Goal: Task Accomplishment & Management: Use online tool/utility

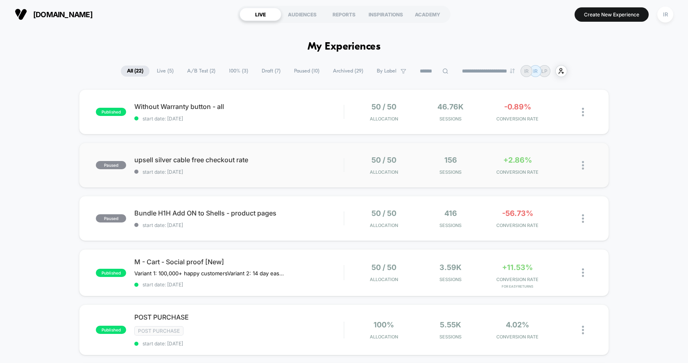
click at [439, 183] on div "paused upsell silver cable free checkout rate start date: [DATE] 50 / 50 Alloca…" at bounding box center [344, 164] width 530 height 45
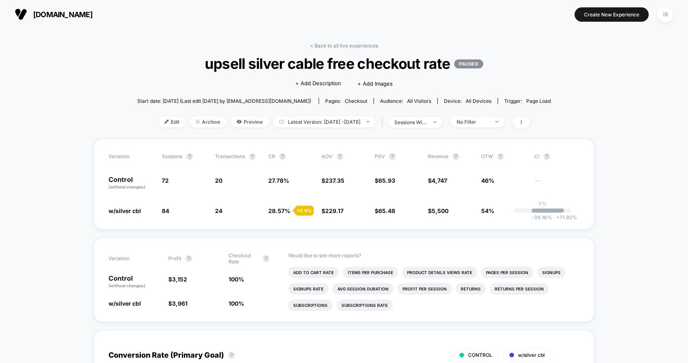
click at [370, 49] on div "< Back to all live experiences upsell silver cable free checkout rate PAUSED Cl…" at bounding box center [344, 91] width 414 height 96
click at [366, 46] on link "< Back to all live experiences" at bounding box center [344, 46] width 68 height 6
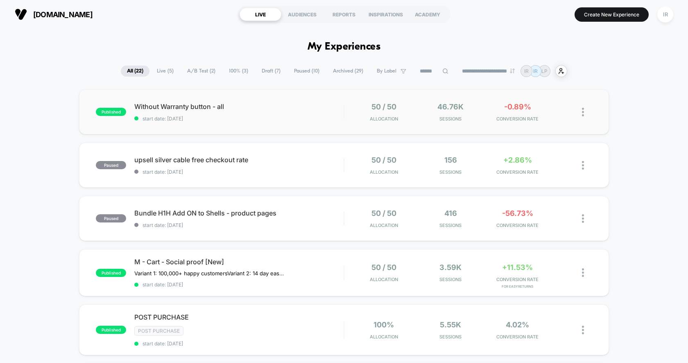
click at [345, 122] on div "published Without Warranty button - all start date: [DATE] 50 / 50 Allocation 4…" at bounding box center [344, 111] width 530 height 45
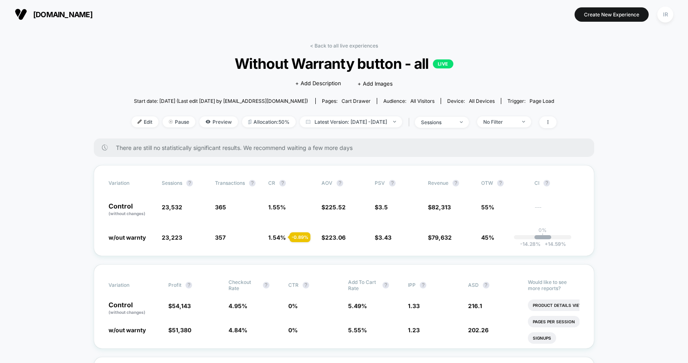
click at [357, 50] on div "< Back to all live experiences Without Warranty button - all LIVE Click to edit…" at bounding box center [343, 91] width 425 height 96
click at [359, 43] on link "< Back to all live experiences" at bounding box center [344, 46] width 68 height 6
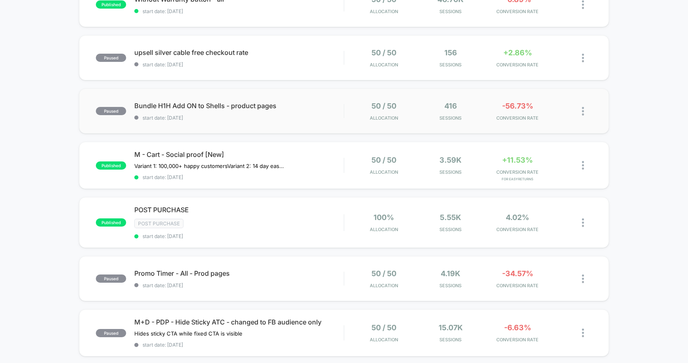
scroll to position [129, 0]
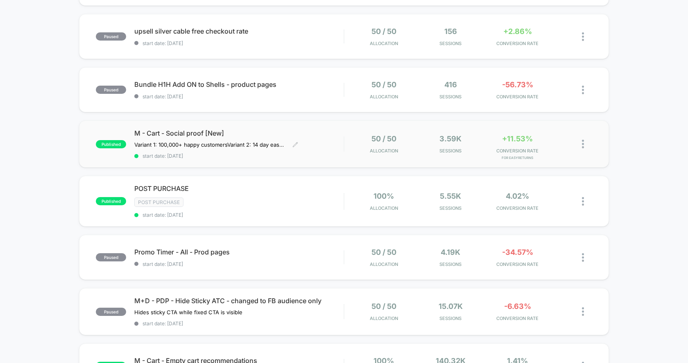
click at [343, 131] on span "M - Cart - Social proof [New]" at bounding box center [238, 133] width 209 height 8
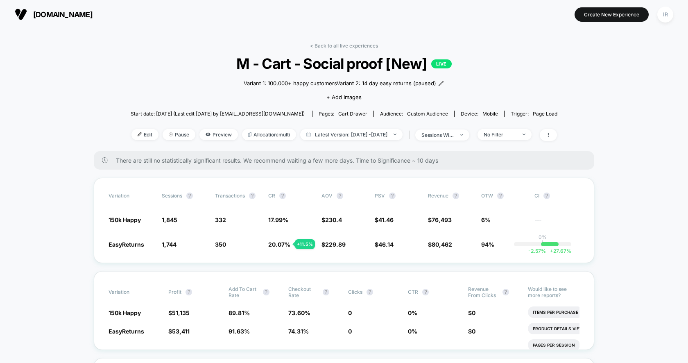
click at [357, 45] on link "< Back to all live experiences" at bounding box center [344, 46] width 68 height 6
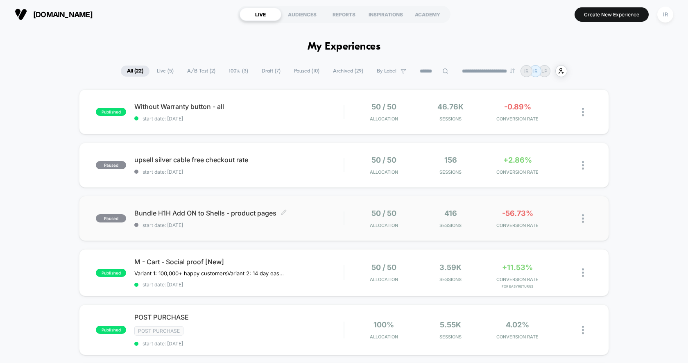
scroll to position [13, 0]
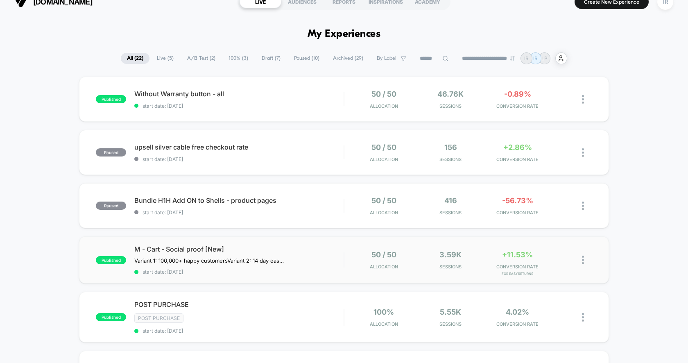
click at [347, 271] on div "published M - Cart - Social proof [New] Variant 1: 100,000+ happy customers Var…" at bounding box center [344, 259] width 530 height 47
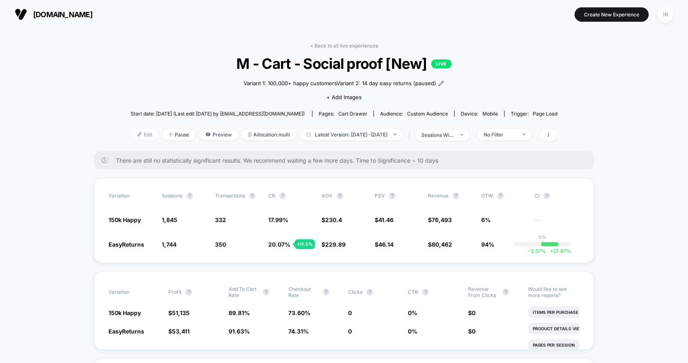
click at [135, 135] on span "Edit" at bounding box center [144, 134] width 27 height 11
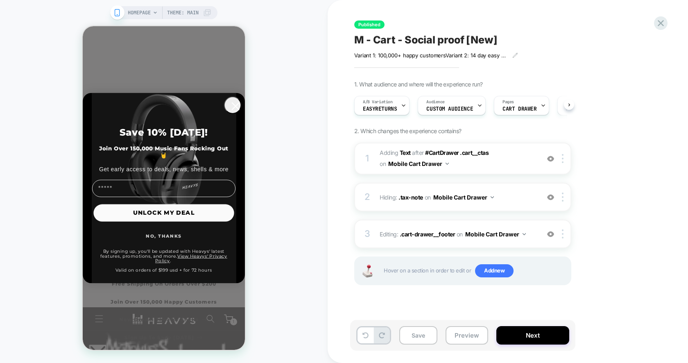
scroll to position [0, 0]
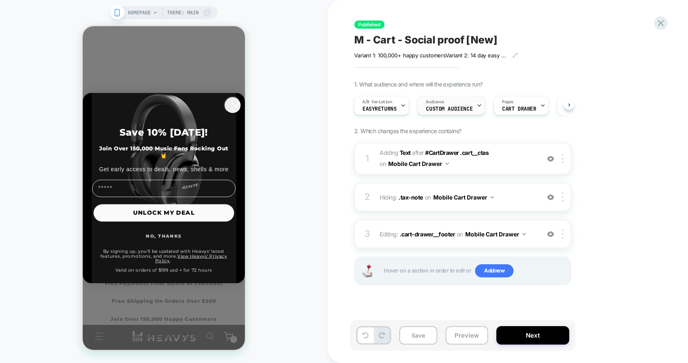
click at [473, 113] on div "Audience Custom Audience" at bounding box center [449, 105] width 63 height 18
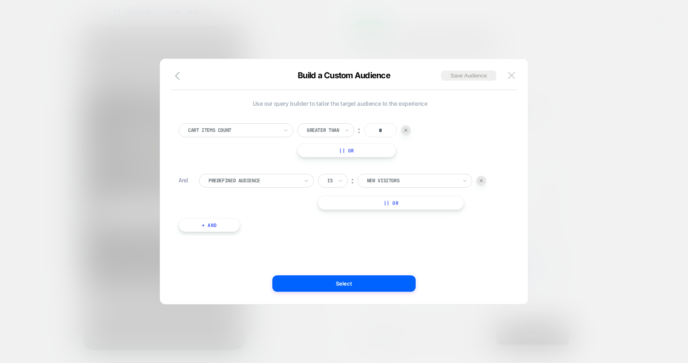
click at [516, 75] on button at bounding box center [511, 75] width 12 height 12
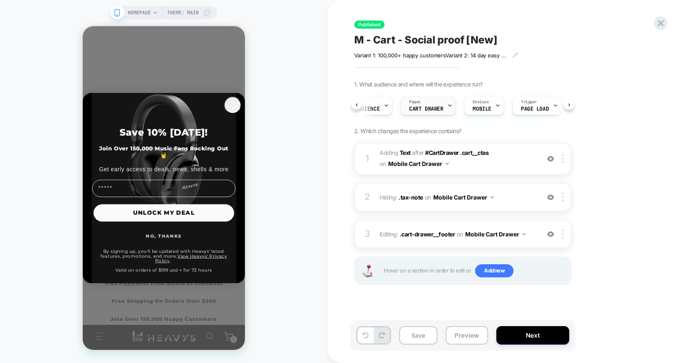
scroll to position [0, 110]
click at [662, 24] on icon at bounding box center [661, 23] width 6 height 6
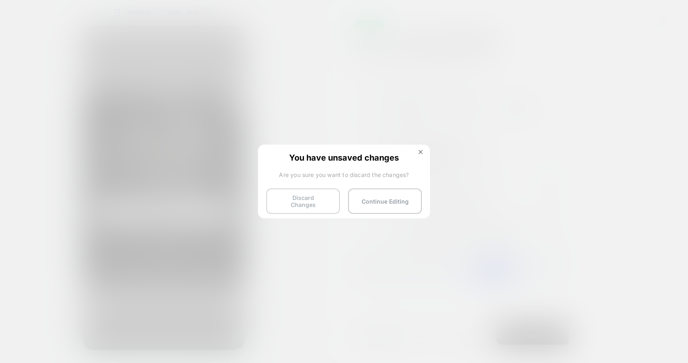
click at [303, 205] on button "Discard Changes" at bounding box center [303, 200] width 74 height 25
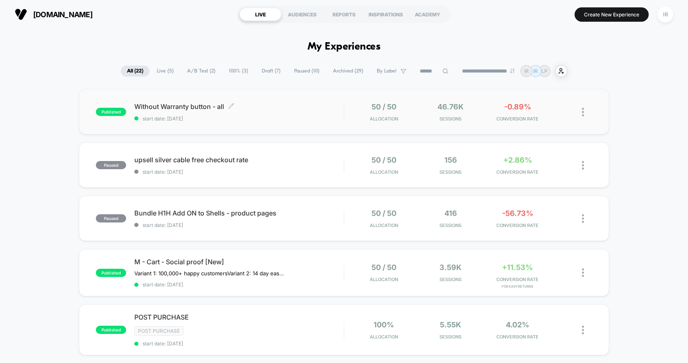
click at [298, 117] on span "start date: [DATE]" at bounding box center [238, 118] width 209 height 6
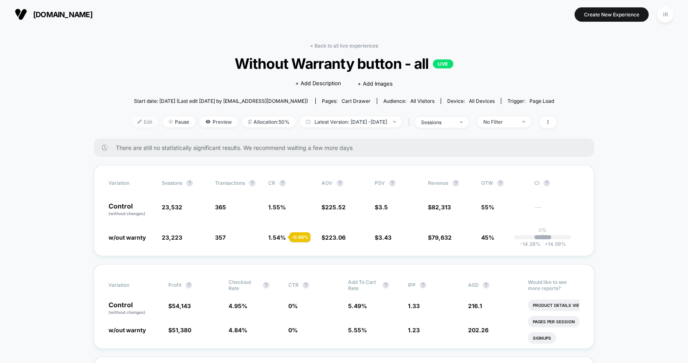
click at [141, 119] on span "Edit" at bounding box center [144, 121] width 27 height 11
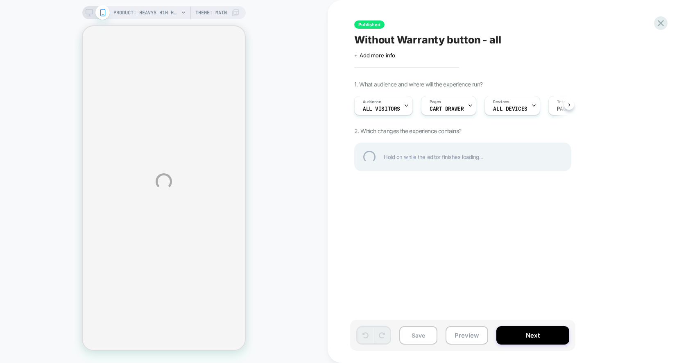
click at [251, 115] on div "PRODUCT: Heavys H1H Headphones [bundle case] PRODUCT: Heavys H1H Headphones [bu…" at bounding box center [344, 181] width 688 height 363
click at [226, 113] on div "PRODUCT: Heavys H1H Headphones [bundle case] PRODUCT: Heavys H1H Headphones [bu…" at bounding box center [344, 181] width 688 height 363
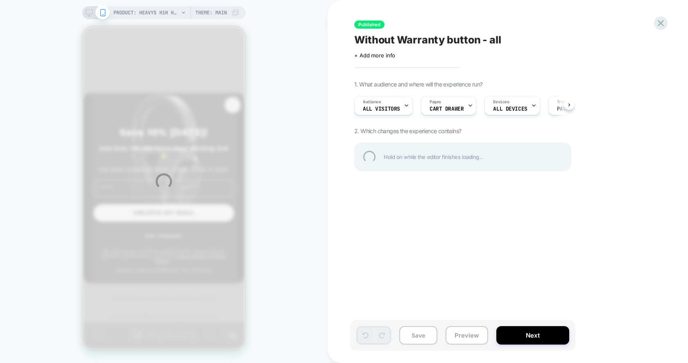
click at [234, 113] on div "PRODUCT: Heavys H1H Headphones [bundle case] PRODUCT: Heavys H1H Headphones [bu…" at bounding box center [344, 181] width 688 height 363
click at [281, 127] on div "PRODUCT: Heavys H1H Headphones [bundle case] PRODUCT: Heavys H1H Headphones [bu…" at bounding box center [344, 181] width 688 height 363
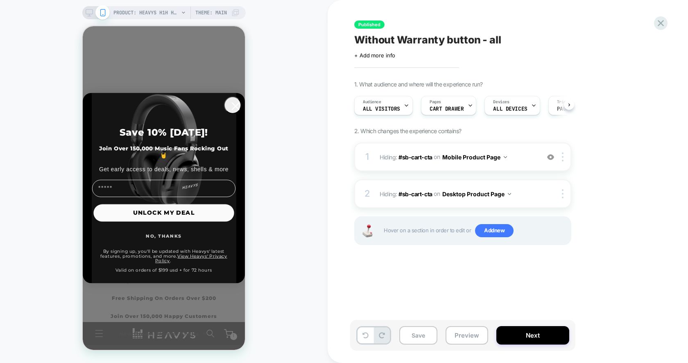
scroll to position [0, 0]
click at [235, 110] on icon "Close dialog" at bounding box center [235, 106] width 7 height 7
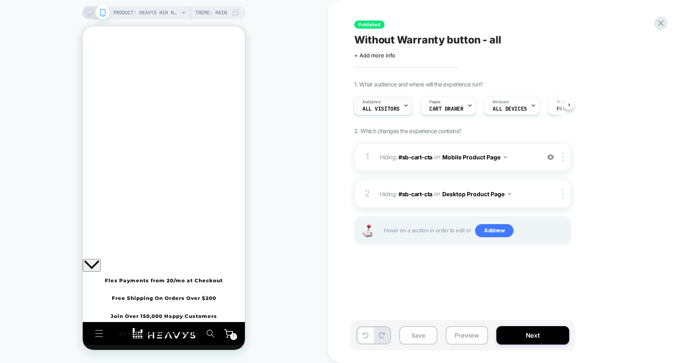
click at [393, 107] on span "All Visitors" at bounding box center [380, 109] width 37 height 6
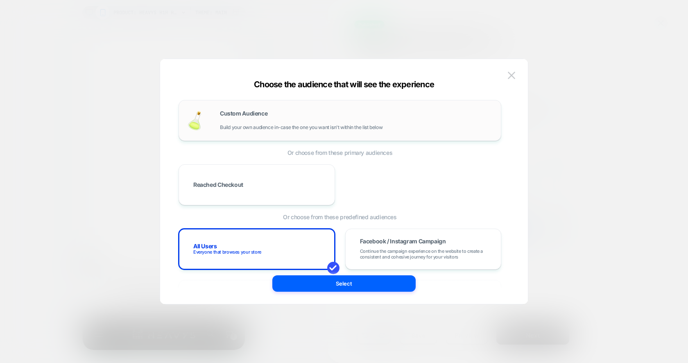
click at [265, 121] on div "Custom Audience Build your own audience in-case the one you want isn't within t…" at bounding box center [356, 121] width 273 height 20
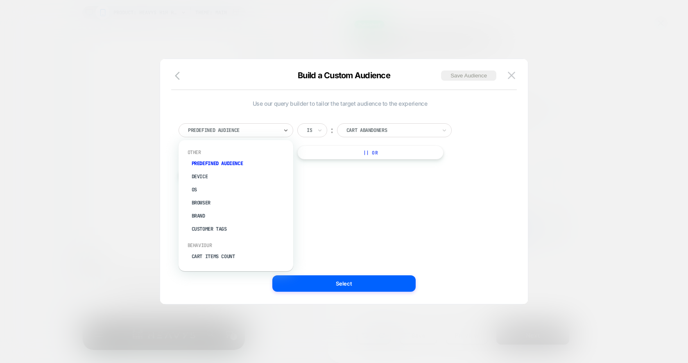
click at [258, 129] on div at bounding box center [233, 130] width 90 height 7
click at [246, 185] on div "Cart Items Count" at bounding box center [240, 191] width 106 height 13
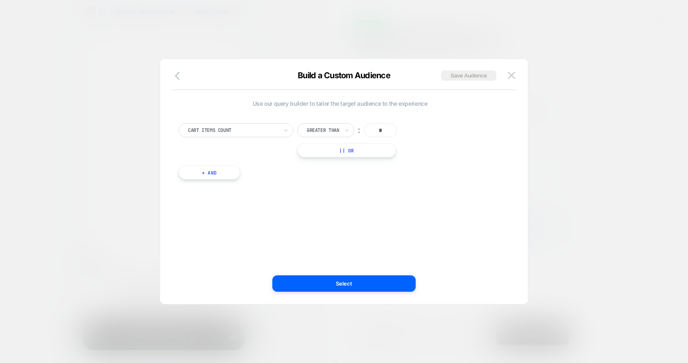
click at [383, 127] on input "*" at bounding box center [380, 130] width 33 height 14
drag, startPoint x: 348, startPoint y: 283, endPoint x: 349, endPoint y: 120, distance: 163.0
click at [350, 119] on div "Build a Custom Audience Save Audience Use our query builder to tailor the targe…" at bounding box center [344, 185] width 368 height 237
click at [348, 124] on div at bounding box center [347, 130] width 6 height 13
click at [343, 247] on div "Use our query builder to tailor the target audience to the experience Cart Item…" at bounding box center [339, 181] width 343 height 212
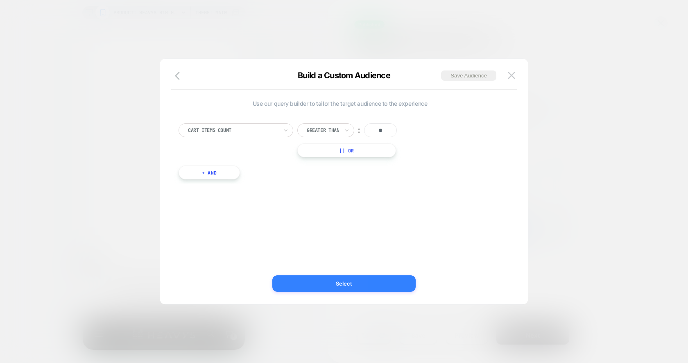
click at [342, 281] on button "Select" at bounding box center [343, 283] width 143 height 16
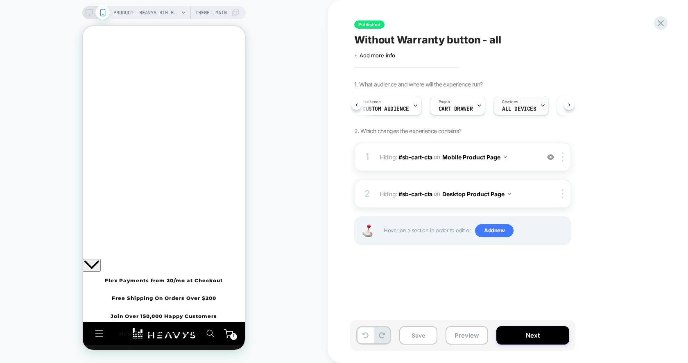
scroll to position [0, 63]
click at [542, 329] on button "Next" at bounding box center [532, 335] width 73 height 18
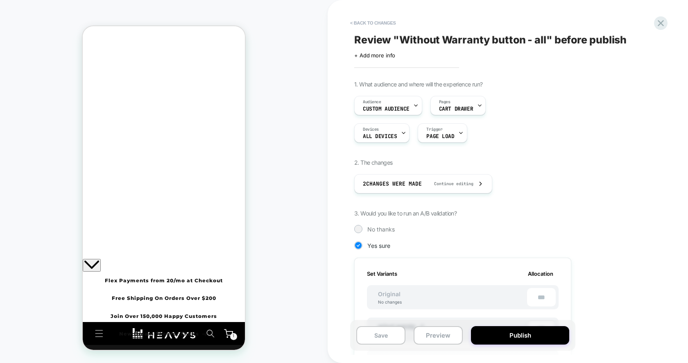
scroll to position [0, 1]
click at [540, 335] on button "Publish" at bounding box center [520, 335] width 98 height 18
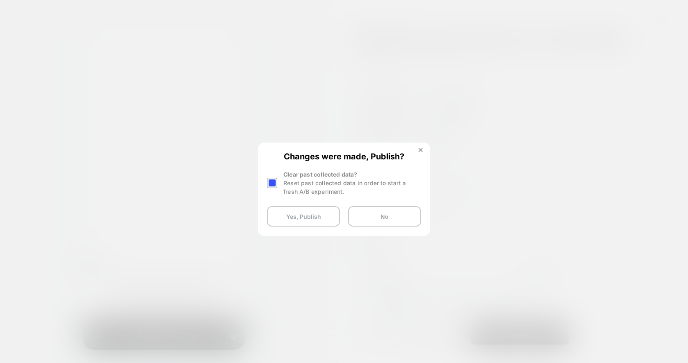
click at [269, 182] on div at bounding box center [272, 183] width 10 height 10
click at [280, 214] on button "Yes, Publish" at bounding box center [303, 216] width 73 height 20
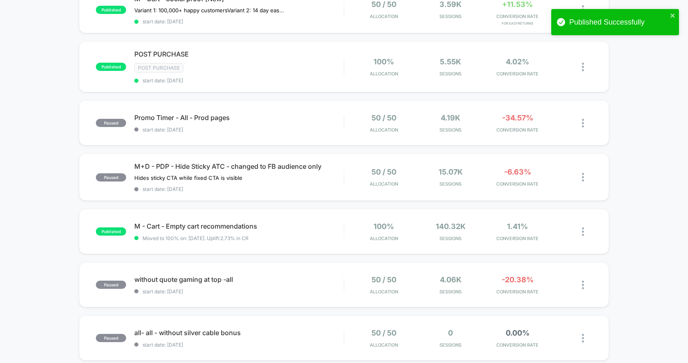
scroll to position [276, 0]
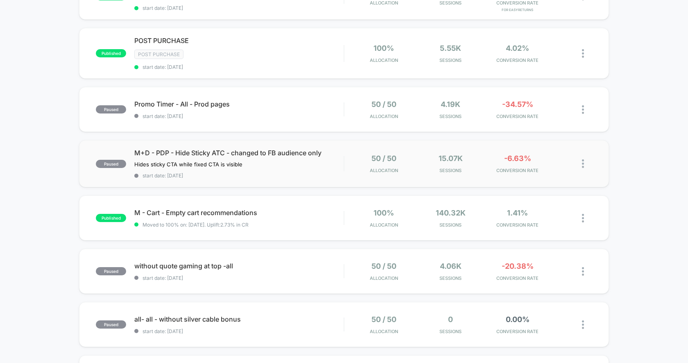
click at [348, 170] on div "50 / 50 Allocation 15.07k Sessions -6.63% CONVERSION RATE" at bounding box center [468, 163] width 248 height 19
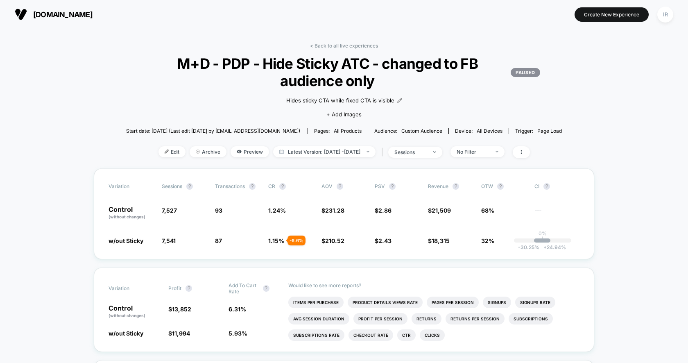
scroll to position [14, 0]
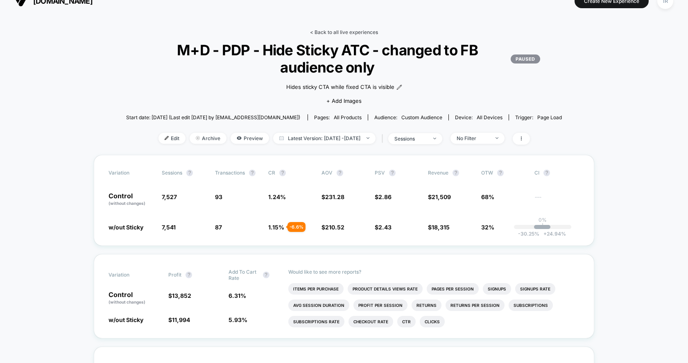
click at [334, 30] on link "< Back to all live experiences" at bounding box center [344, 32] width 68 height 6
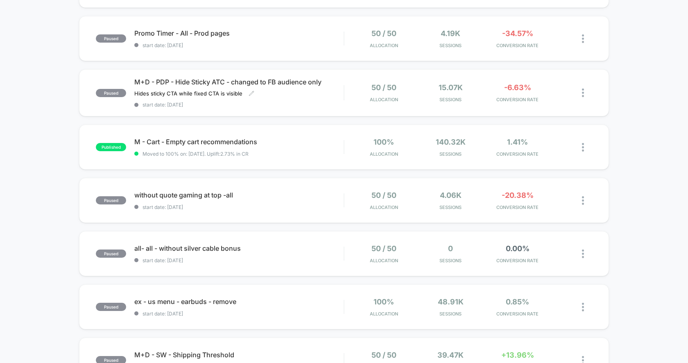
scroll to position [357, 0]
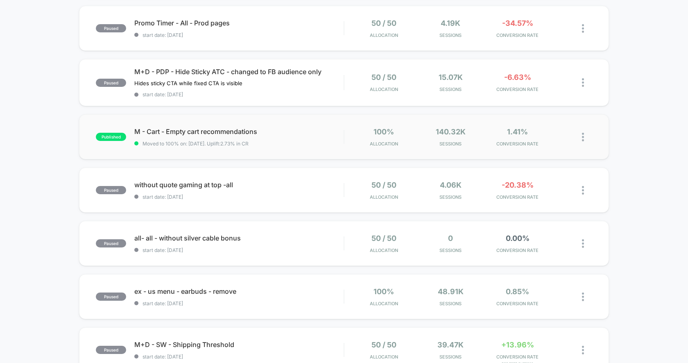
click at [336, 147] on div "published M - Cart - Empty cart recommendations Moved to 100% on: [DATE] . Upli…" at bounding box center [344, 136] width 530 height 45
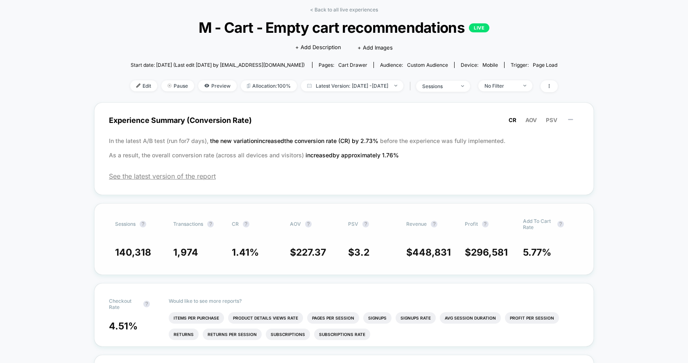
scroll to position [37, 0]
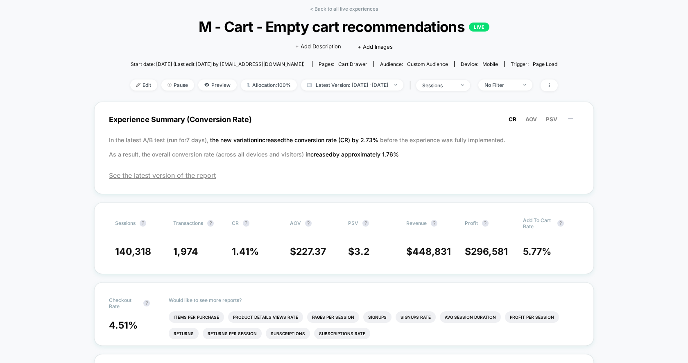
click at [363, 13] on div "< Back to all live experiences M - Cart - Empty cart recommendations LIVE Click…" at bounding box center [343, 54] width 427 height 96
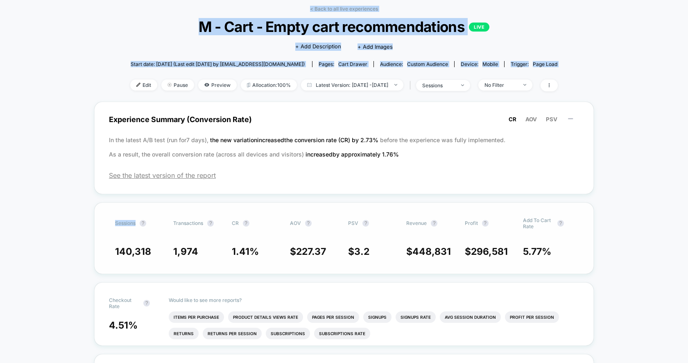
drag, startPoint x: 369, startPoint y: 5, endPoint x: 135, endPoint y: 231, distance: 324.9
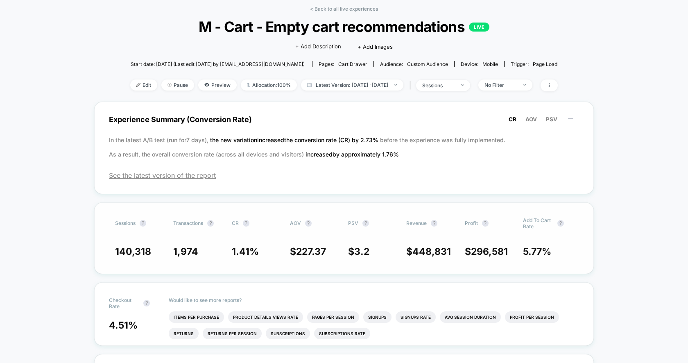
click at [102, 229] on div "Sessions ? Transactions ? CR ? AOV ? PSV ? Revenue ? Profit ? Add To Cart Rate …" at bounding box center [344, 238] width 500 height 72
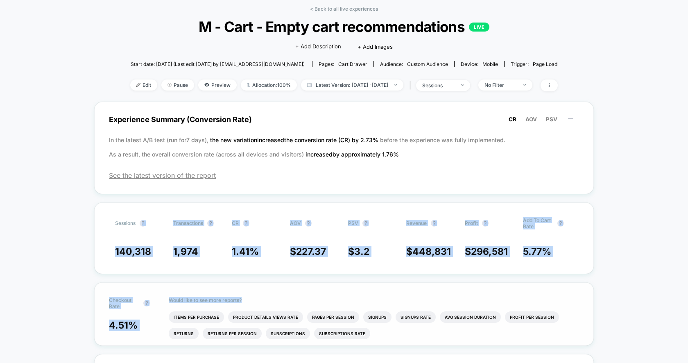
drag, startPoint x: 102, startPoint y: 225, endPoint x: 532, endPoint y: 298, distance: 436.5
click at [532, 298] on p "Would like to see more reports?" at bounding box center [374, 300] width 410 height 6
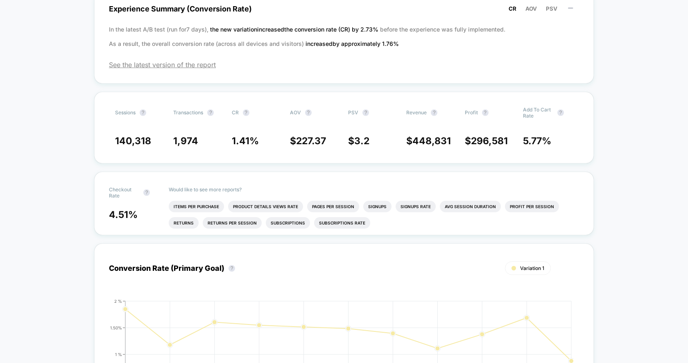
scroll to position [0, 0]
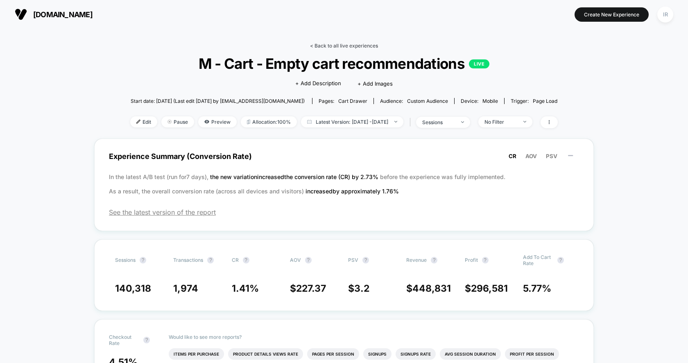
click at [370, 43] on link "< Back to all live experiences" at bounding box center [344, 46] width 68 height 6
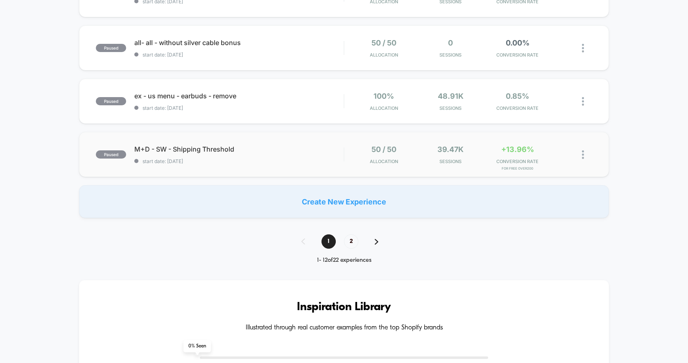
scroll to position [559, 0]
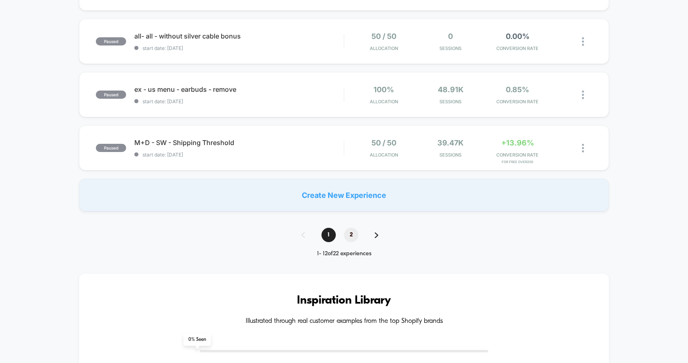
click at [355, 235] on span "2" at bounding box center [351, 235] width 14 height 14
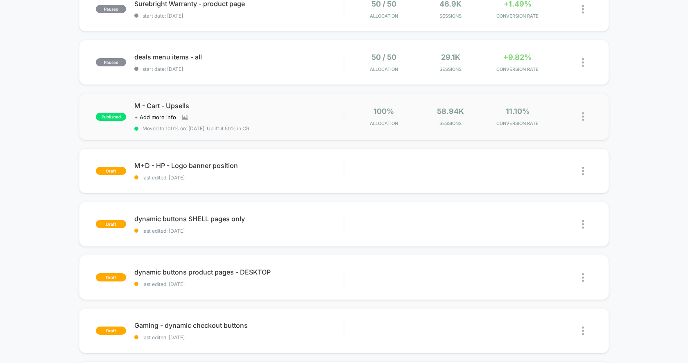
scroll to position [0, 0]
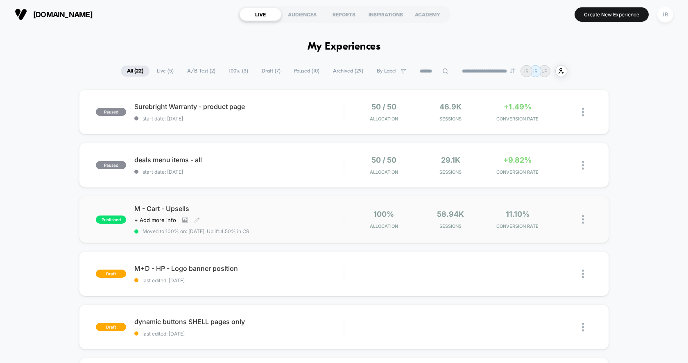
click at [338, 224] on div "M - Cart - Upsells Click to view images Click to edit experience details + Add …" at bounding box center [238, 219] width 209 height 30
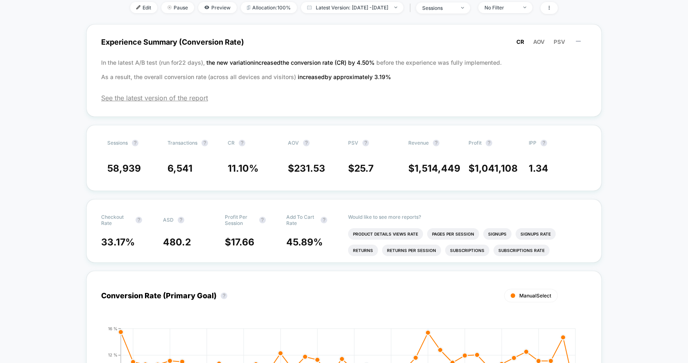
scroll to position [348, 0]
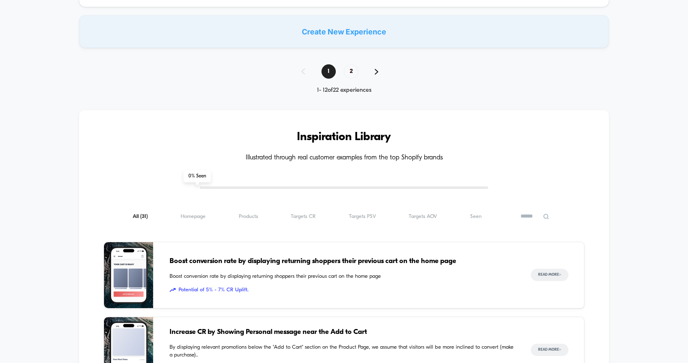
scroll to position [524, 0]
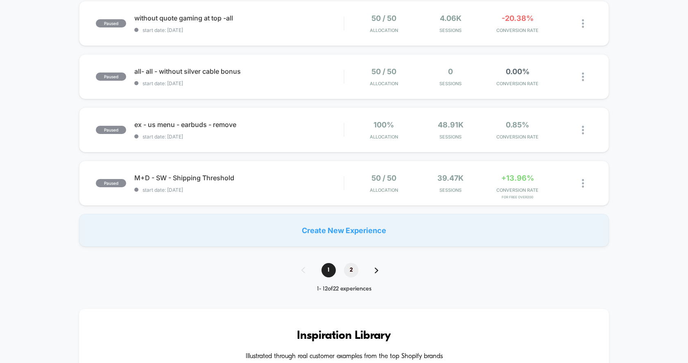
click at [354, 263] on span "2" at bounding box center [351, 270] width 14 height 14
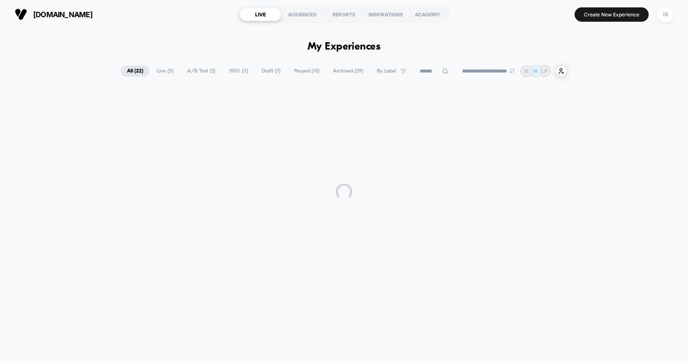
scroll to position [0, 0]
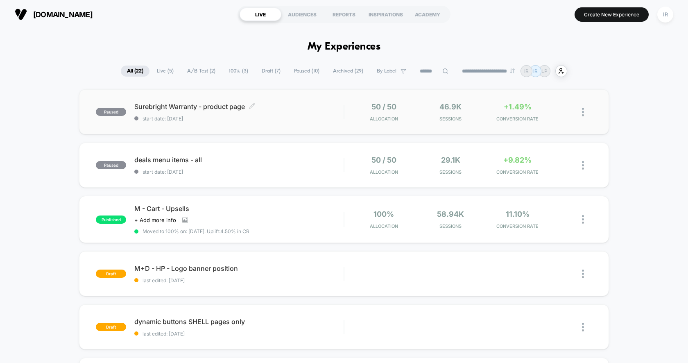
click at [296, 118] on span "start date: [DATE]" at bounding box center [238, 118] width 209 height 6
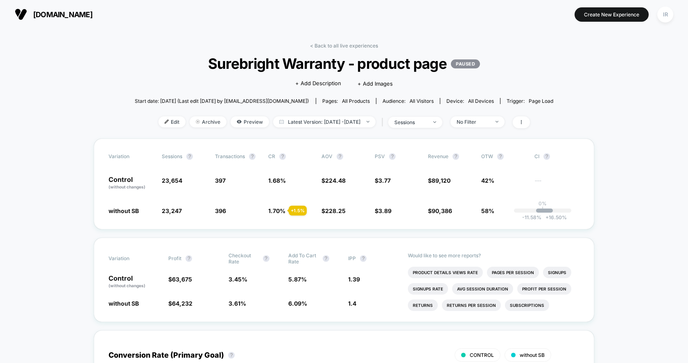
click at [348, 48] on div "< Back to all live experiences Surebright Warranty - product page PAUSED Click …" at bounding box center [344, 91] width 419 height 96
click at [349, 45] on link "< Back to all live experiences" at bounding box center [344, 46] width 68 height 6
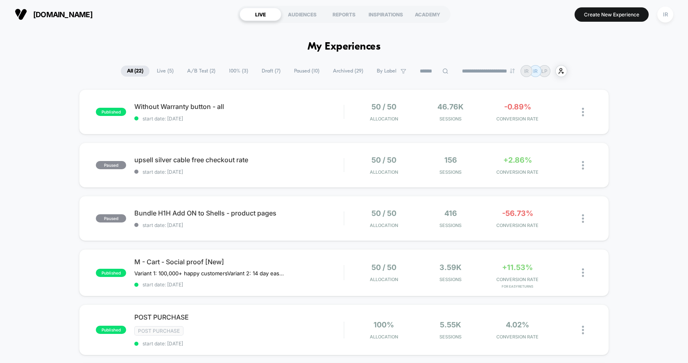
click at [162, 74] on span "Live ( 5 )" at bounding box center [165, 71] width 29 height 11
